Goal: Find specific page/section: Find specific page/section

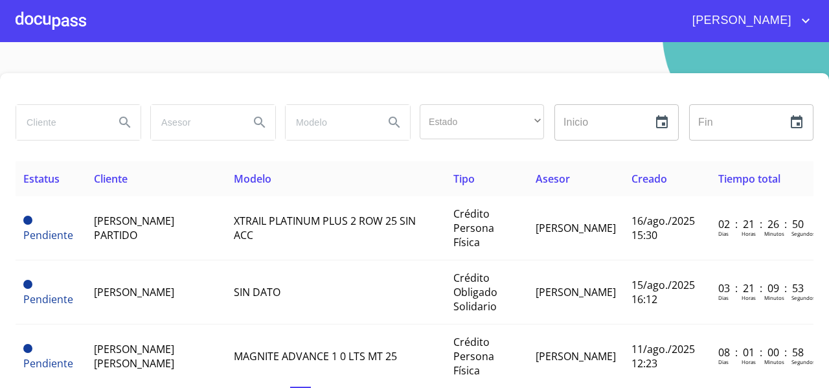
click at [63, 17] on div at bounding box center [51, 20] width 71 height 41
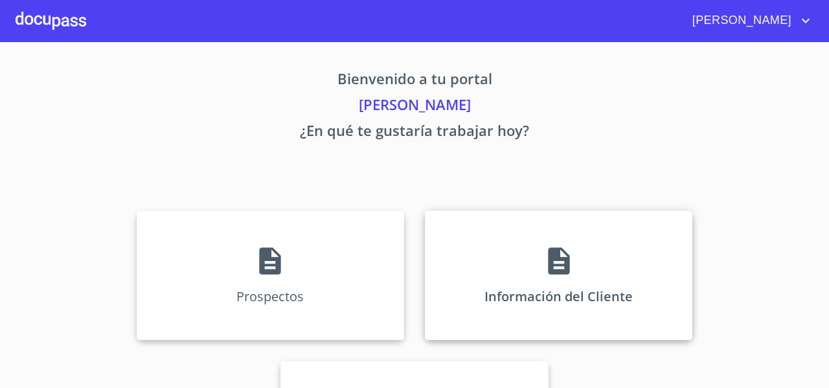
click at [514, 235] on div "Información del Cliente" at bounding box center [559, 276] width 268 height 130
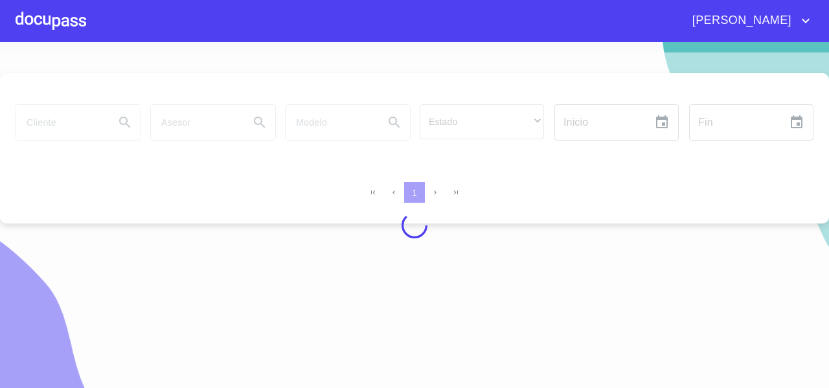
click at [80, 115] on div at bounding box center [414, 225] width 829 height 346
click at [64, 122] on div at bounding box center [414, 225] width 829 height 346
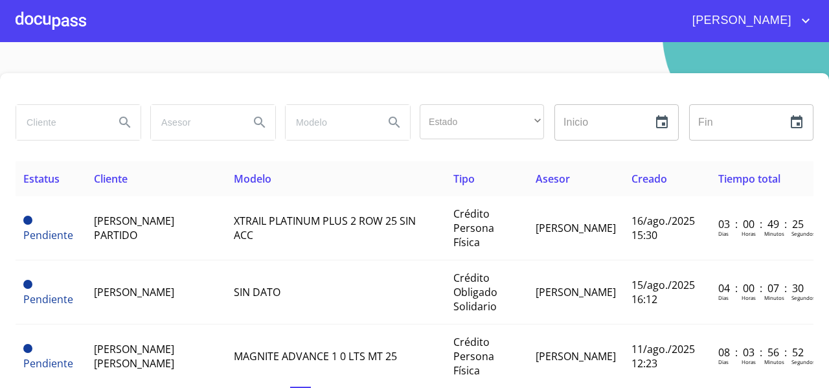
click at [46, 128] on input "search" at bounding box center [60, 122] width 88 height 35
click at [86, 112] on input "search" at bounding box center [60, 122] width 88 height 35
click at [89, 128] on input "[PERSON_NAME]" at bounding box center [60, 122] width 88 height 35
type input "[PERSON_NAME]"
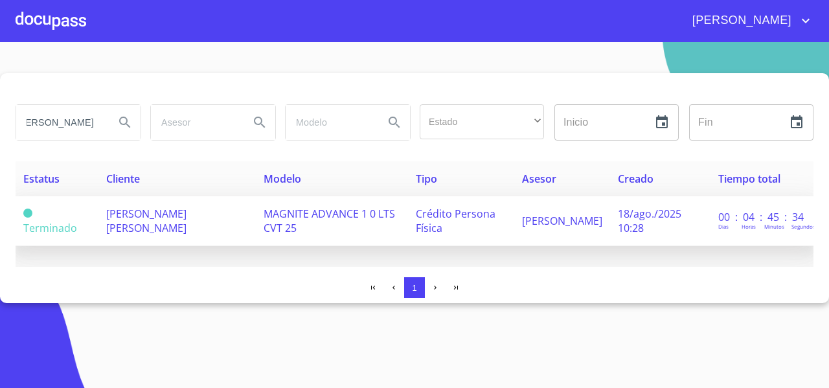
scroll to position [0, 0]
click at [187, 214] on span "[PERSON_NAME] [PERSON_NAME]" at bounding box center [146, 221] width 80 height 29
